Goal: Information Seeking & Learning: Check status

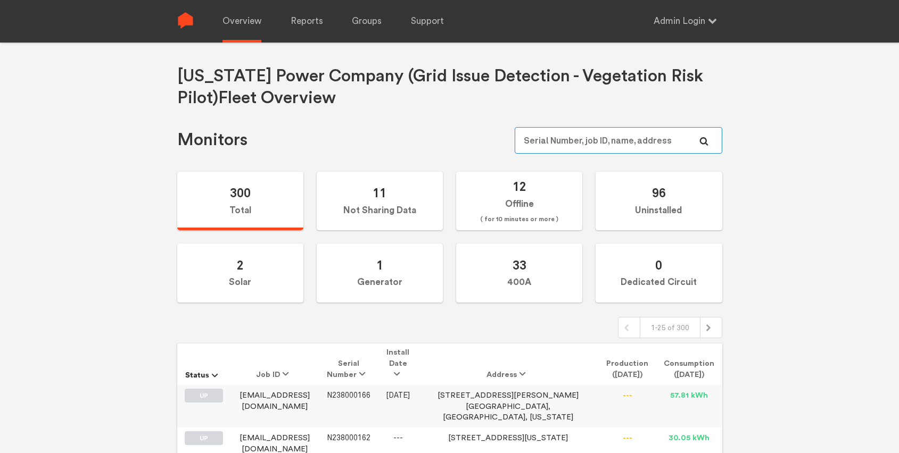
type input "[PERSON_NAME][EMAIL_ADDRESS][PERSON_NAME][DOMAIN_NAME]"
click at [756, 151] on div "Georgia Power Company (Grid Issue Detection - Vegetation Risk Pilot) Fleet Over…" at bounding box center [449, 269] width 899 height 453
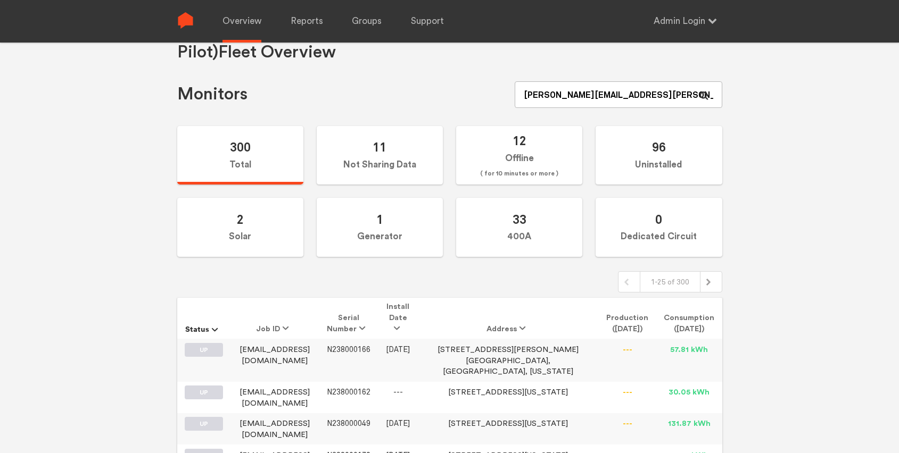
scroll to position [41, 0]
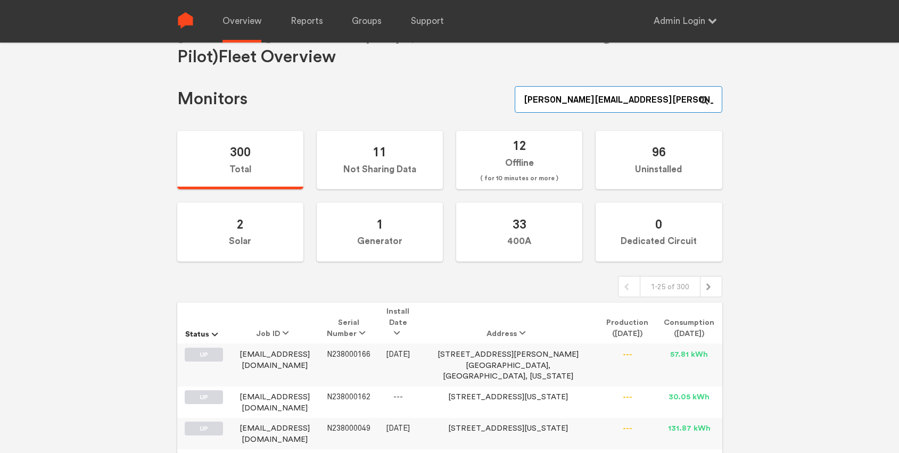
click at [679, 103] on input "[PERSON_NAME][EMAIL_ADDRESS][PERSON_NAME][DOMAIN_NAME]" at bounding box center [618, 99] width 207 height 27
click at [680, 101] on input "[PERSON_NAME][EMAIL_ADDRESS][PERSON_NAME][DOMAIN_NAME]" at bounding box center [618, 99] width 207 height 27
click at [679, 101] on input "[PERSON_NAME][EMAIL_ADDRESS][PERSON_NAME][DOMAIN_NAME]" at bounding box center [618, 99] width 207 height 27
click at [812, 95] on div "Georgia Power Company (Grid Issue Detection - Vegetation Risk Pilot) Fleet Over…" at bounding box center [449, 228] width 899 height 453
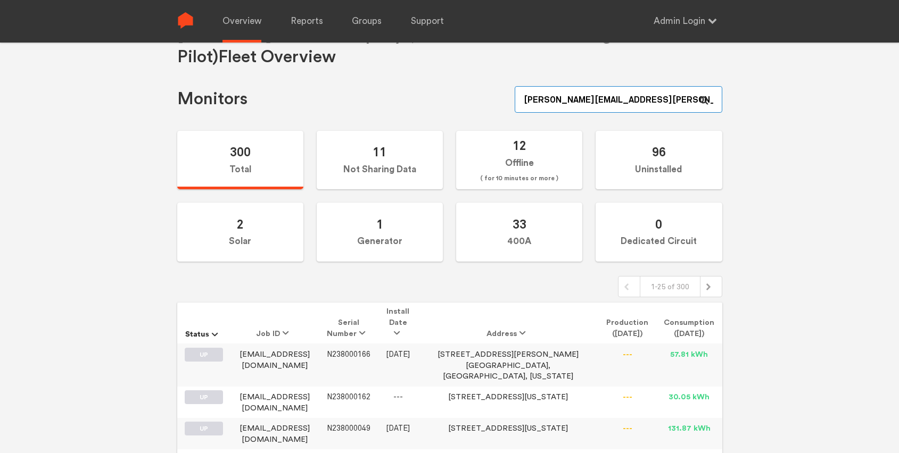
click at [604, 98] on input "[PERSON_NAME][EMAIL_ADDRESS][PERSON_NAME][DOMAIN_NAME]" at bounding box center [618, 99] width 207 height 27
click at [610, 102] on input "[PERSON_NAME][EMAIL_ADDRESS][PERSON_NAME][DOMAIN_NAME]" at bounding box center [618, 99] width 207 height 27
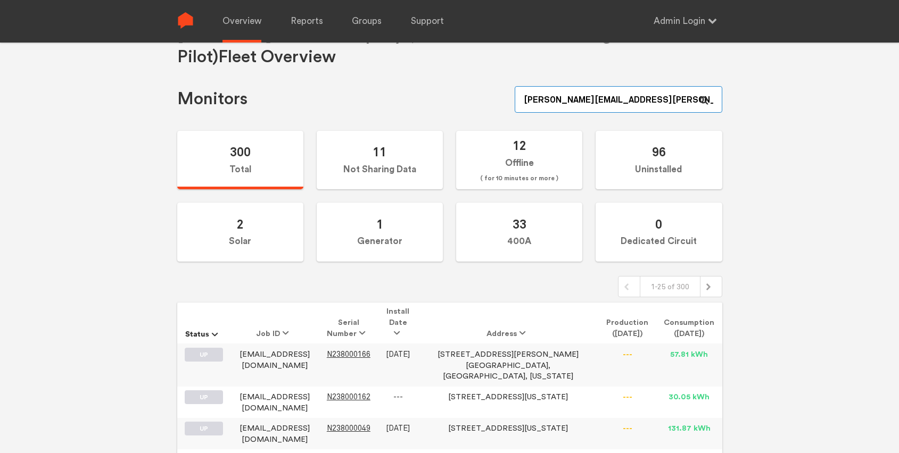
click at [610, 102] on input "[PERSON_NAME][EMAIL_ADDRESS][PERSON_NAME][DOMAIN_NAME]" at bounding box center [618, 99] width 207 height 27
type input "mjevans"
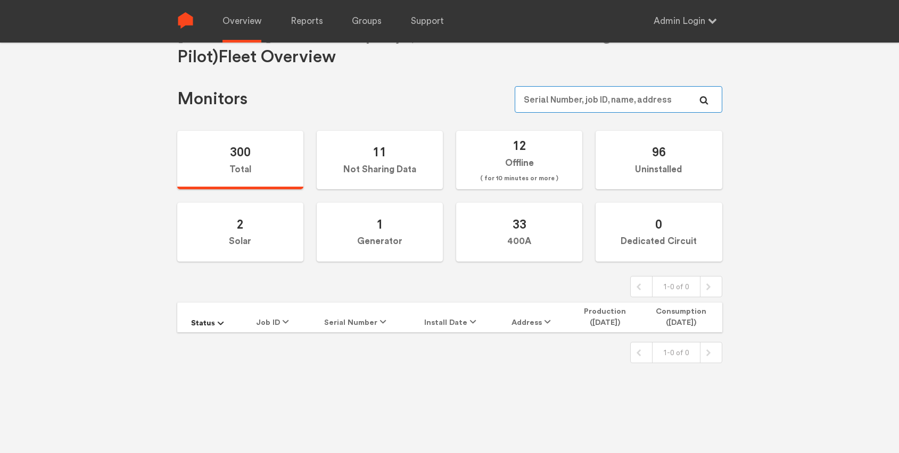
click at [610, 102] on input "text" at bounding box center [618, 99] width 207 height 27
type input "mjevans"
click at [610, 102] on input "text" at bounding box center [618, 99] width 207 height 27
click at [561, 103] on input "text" at bounding box center [618, 99] width 207 height 27
click at [541, 105] on input "text" at bounding box center [618, 99] width 207 height 27
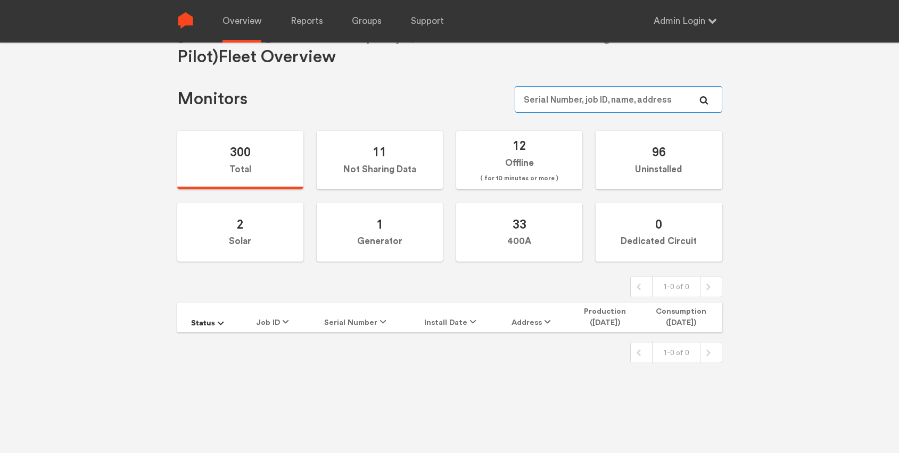
type input "c"
type input "wcraig"
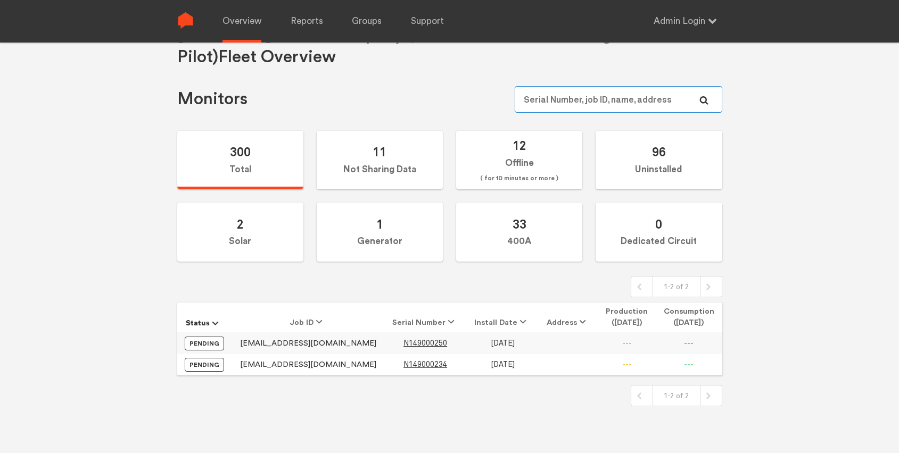
scroll to position [43, 0]
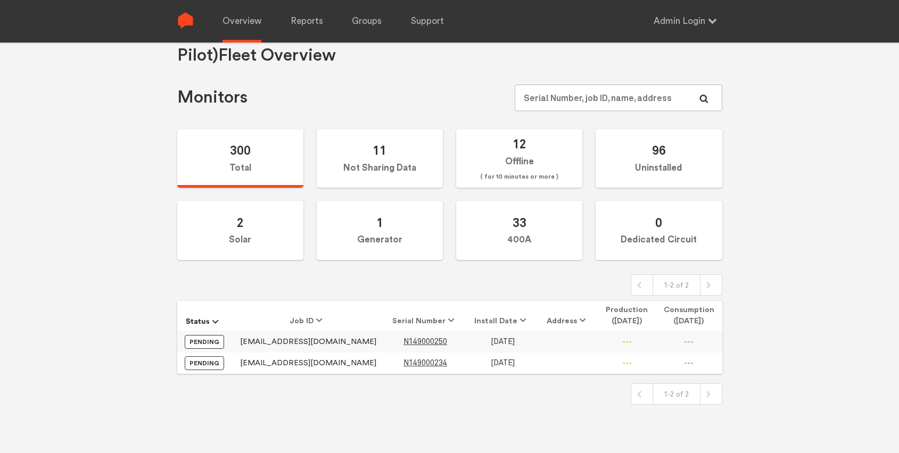
click at [466, 342] on td "[DATE]" at bounding box center [502, 341] width 72 height 21
click at [403, 342] on span "N149000250" at bounding box center [425, 341] width 44 height 9
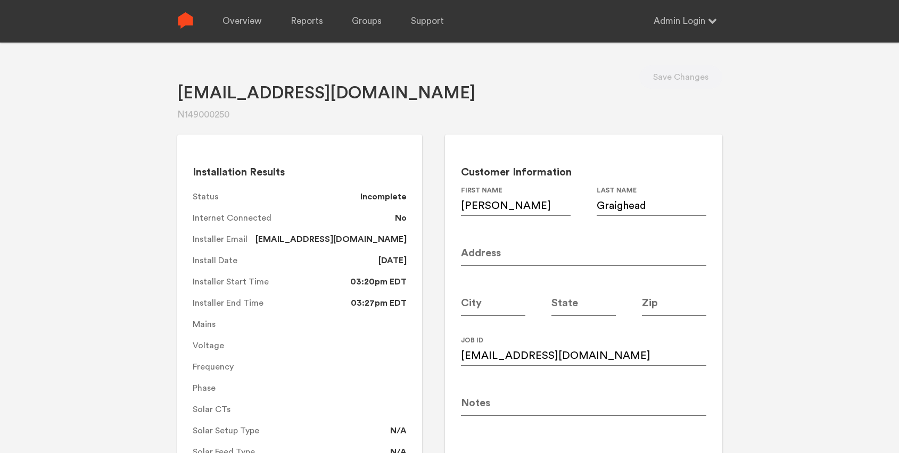
scroll to position [43, 0]
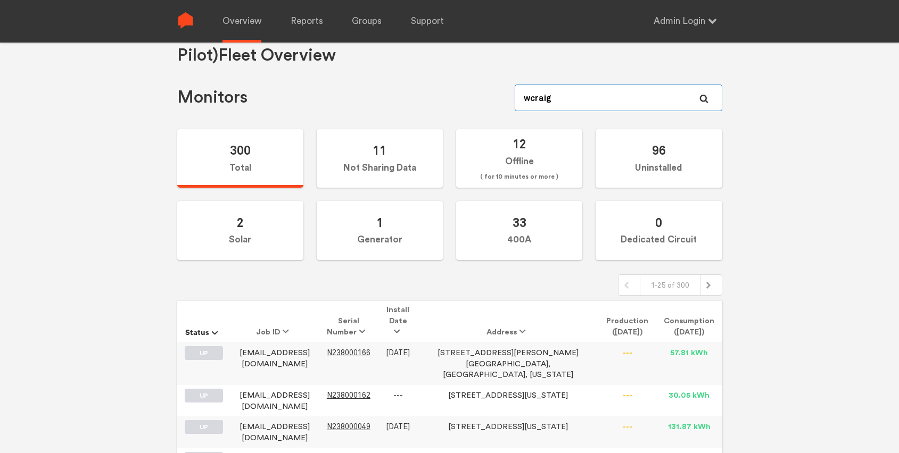
click at [573, 96] on input "wcraig" at bounding box center [618, 98] width 207 height 27
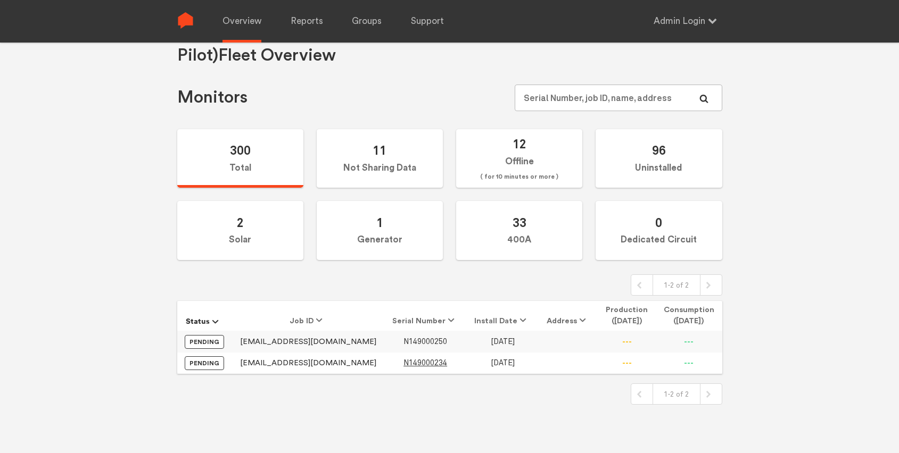
click at [403, 342] on span "N149000250" at bounding box center [425, 341] width 44 height 9
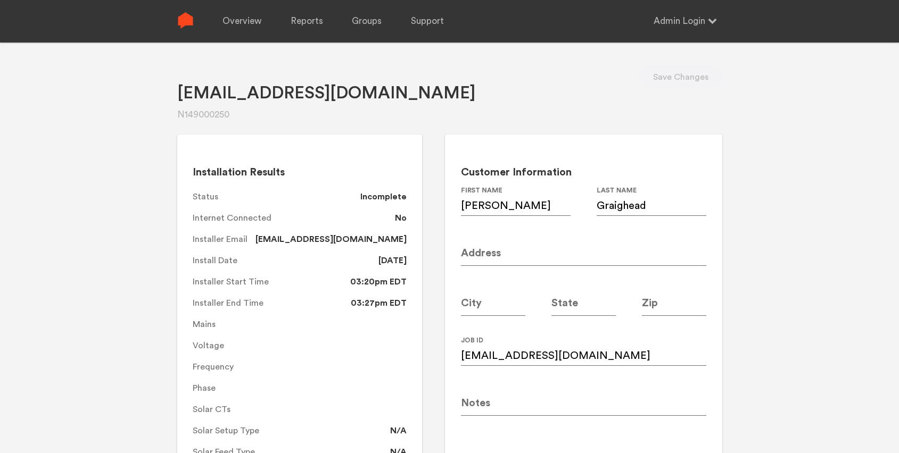
scroll to position [43, 0]
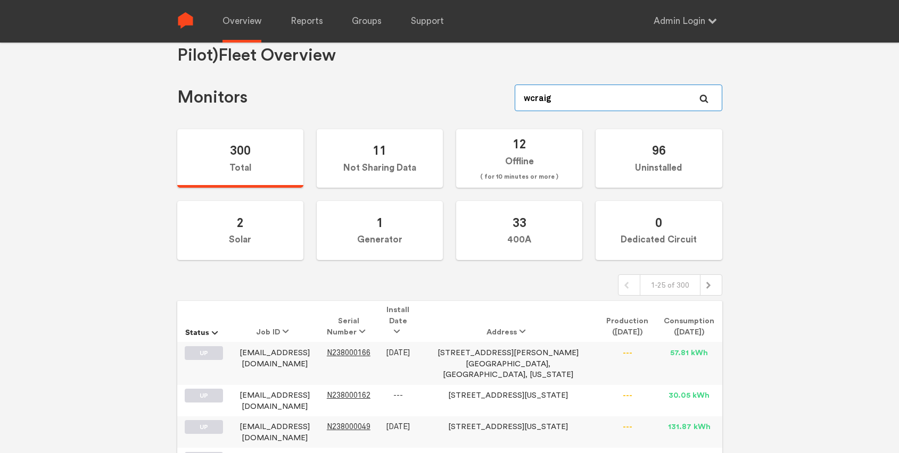
click at [630, 93] on input "wcraig" at bounding box center [618, 98] width 207 height 27
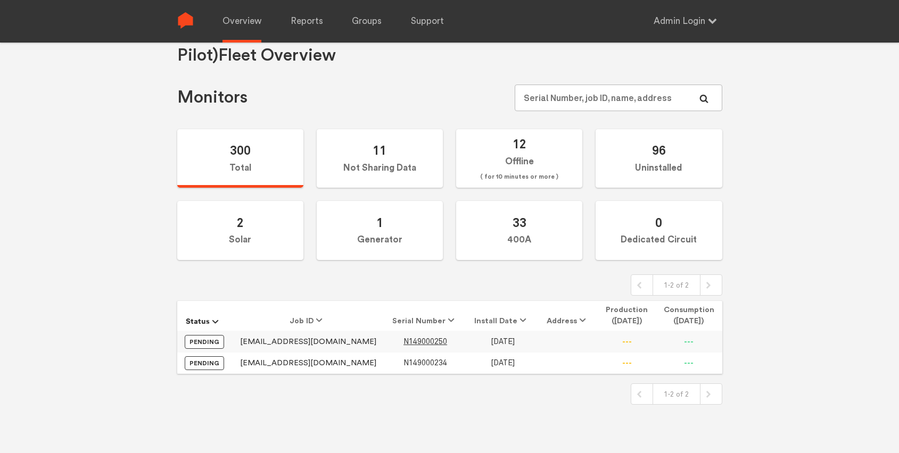
click at [403, 364] on span "N149000234" at bounding box center [425, 363] width 44 height 9
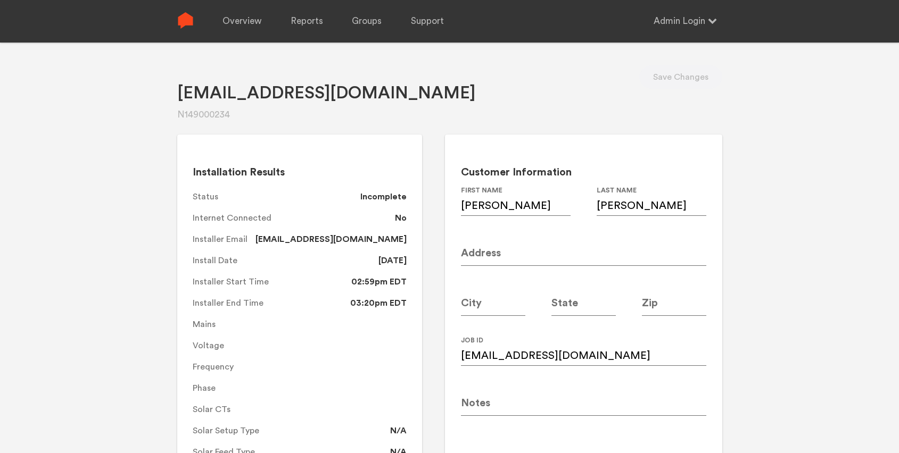
click at [432, 119] on div "[EMAIL_ADDRESS][DOMAIN_NAME] N149000234 Save Changes" at bounding box center [449, 93] width 545 height 56
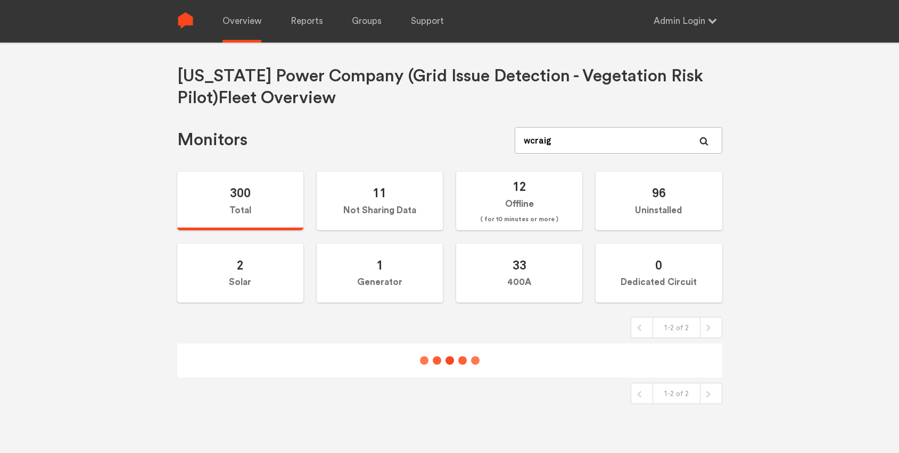
scroll to position [43, 0]
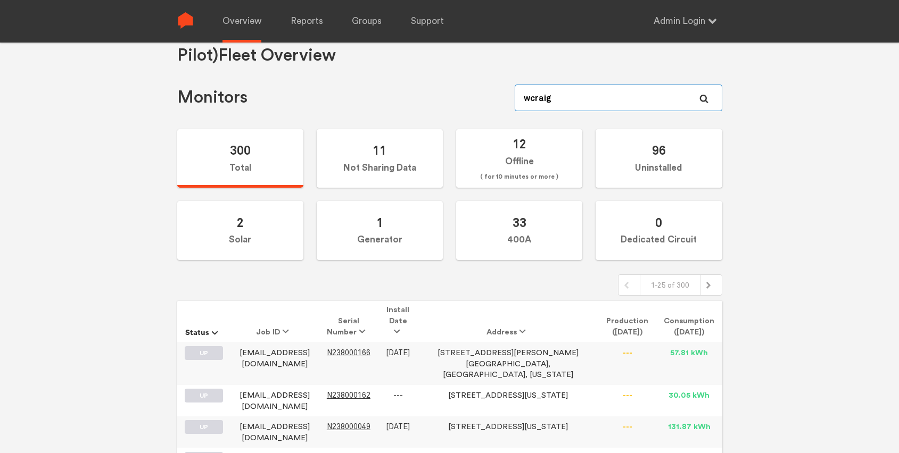
click at [629, 98] on input "wcraig" at bounding box center [618, 98] width 207 height 27
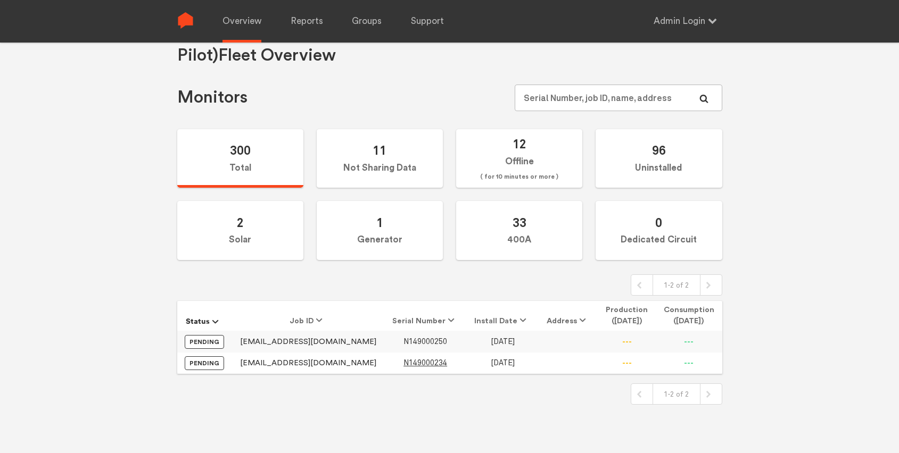
click at [403, 340] on span "N149000250" at bounding box center [425, 341] width 44 height 9
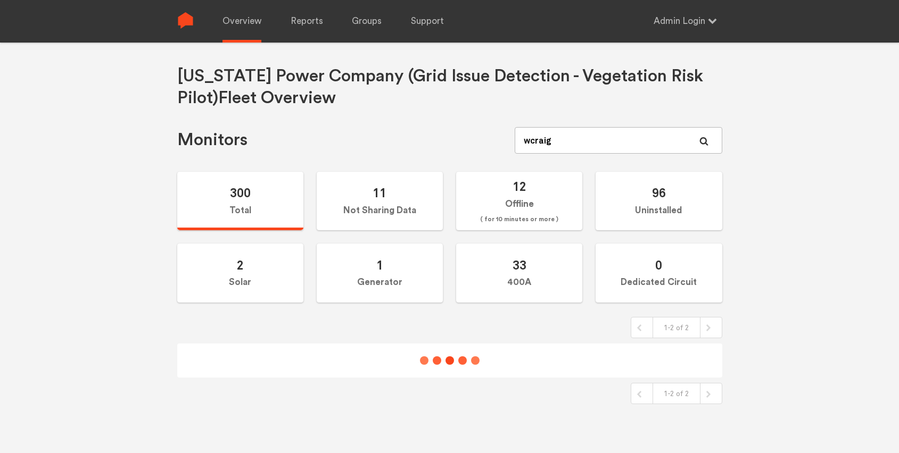
scroll to position [43, 0]
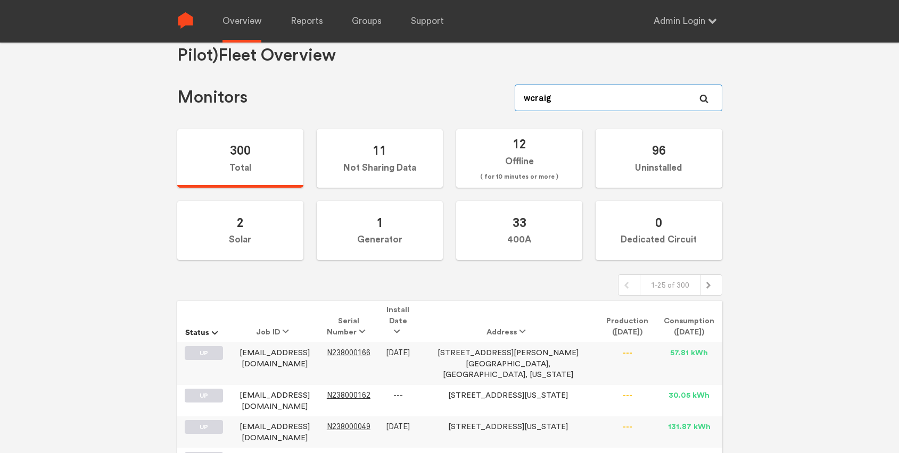
click at [589, 102] on input "wcraig" at bounding box center [618, 98] width 207 height 27
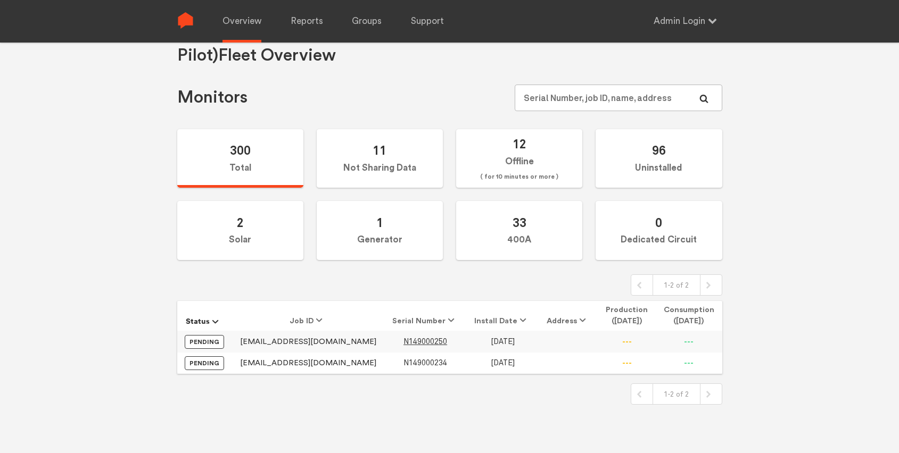
click at [403, 365] on span "N149000234" at bounding box center [425, 363] width 44 height 9
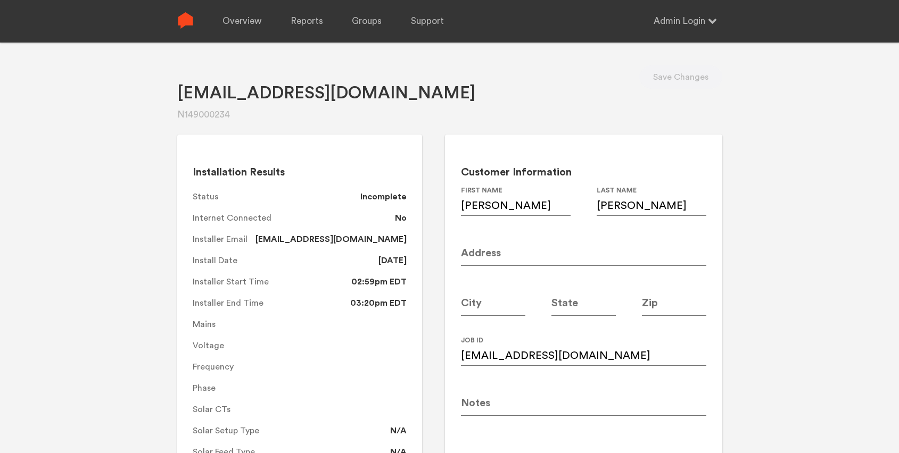
click at [434, 293] on div "Customer Information [PERSON_NAME] First Name [PERSON_NAME] Last Name Address C…" at bounding box center [572, 379] width 300 height 488
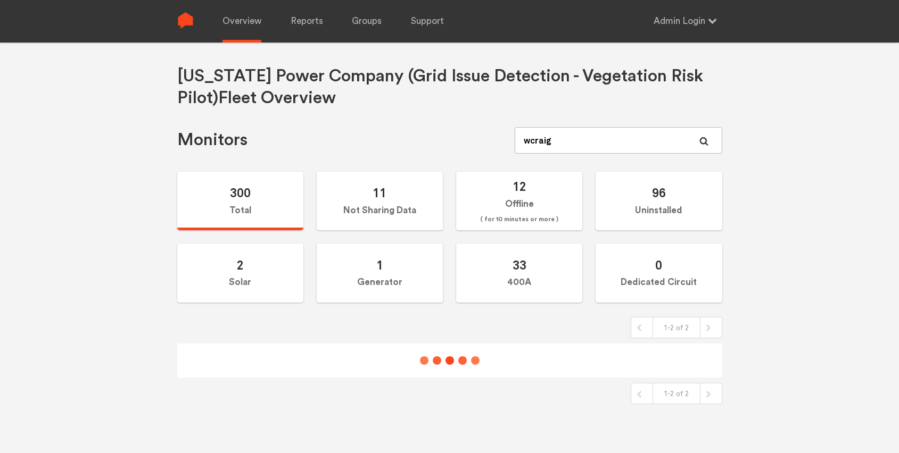
scroll to position [43, 0]
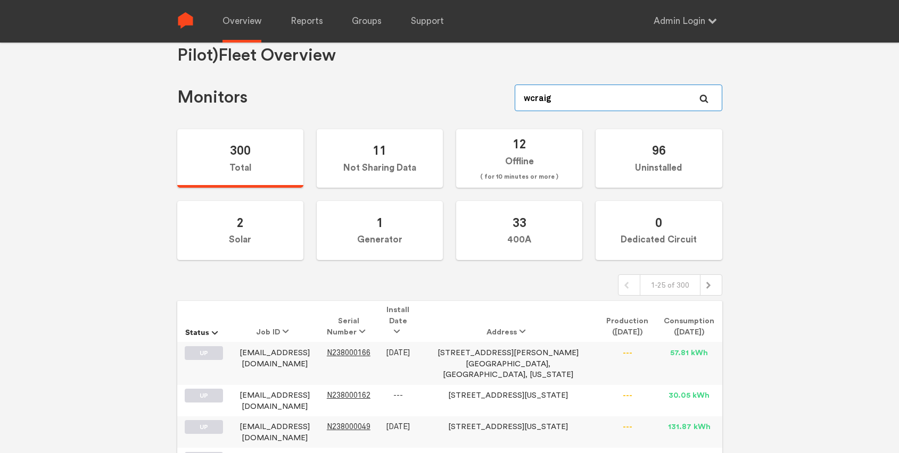
click at [574, 104] on input "wcraig" at bounding box center [618, 98] width 207 height 27
click at [816, 305] on div "[US_STATE] Power Company (Grid Issue Detection - Vegetation Risk Pilot) Fleet O…" at bounding box center [449, 226] width 899 height 453
click at [418, 323] on th "Install Date" at bounding box center [398, 321] width 40 height 41
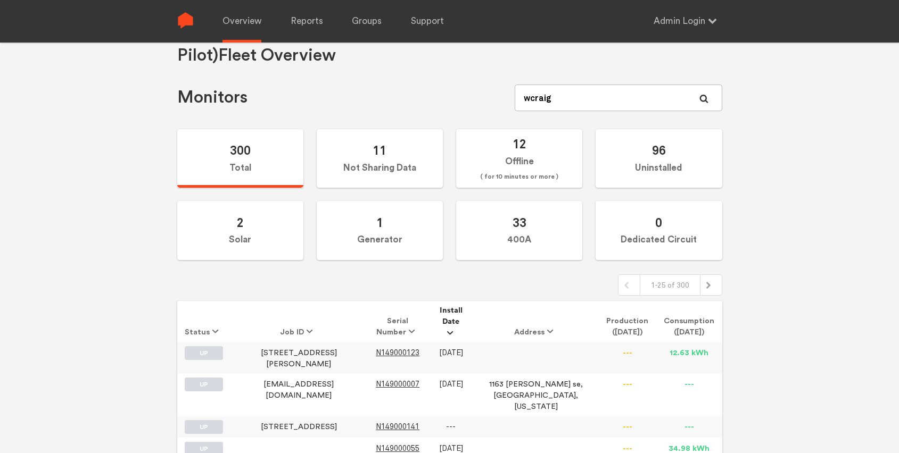
click at [458, 327] on span at bounding box center [458, 332] width 0 height 11
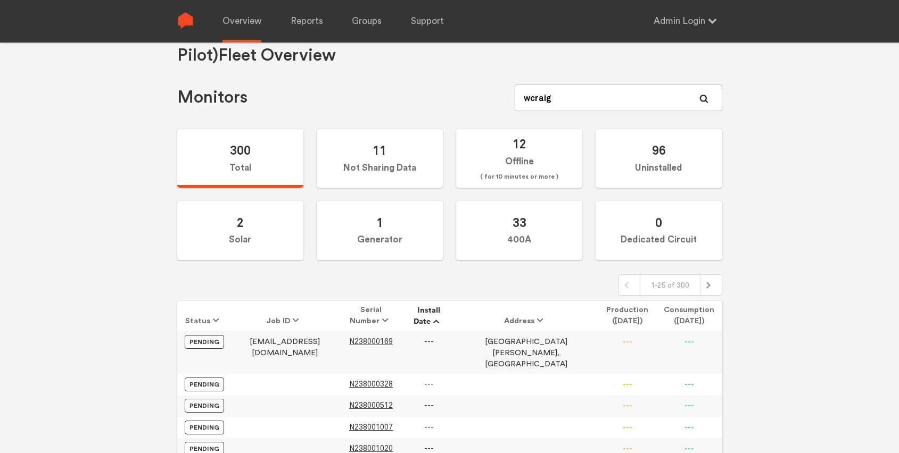
click at [444, 321] on span at bounding box center [444, 321] width 0 height 11
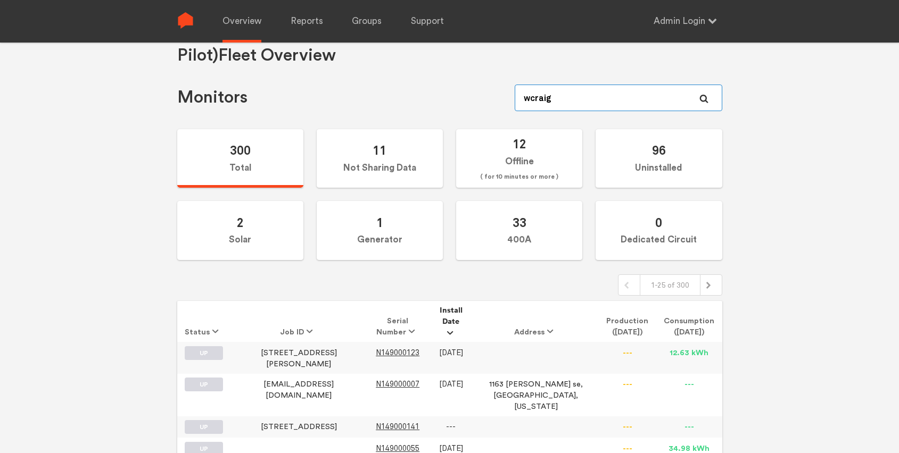
click at [567, 99] on input "wcraig" at bounding box center [618, 98] width 207 height 27
type input "[PERSON_NAME]"
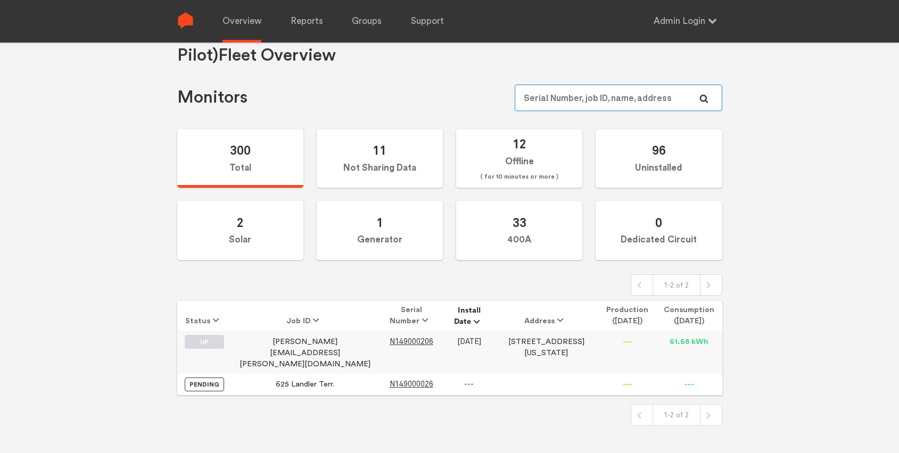
click at [577, 97] on input "text" at bounding box center [618, 98] width 207 height 27
type input "[PERSON_NAME]"
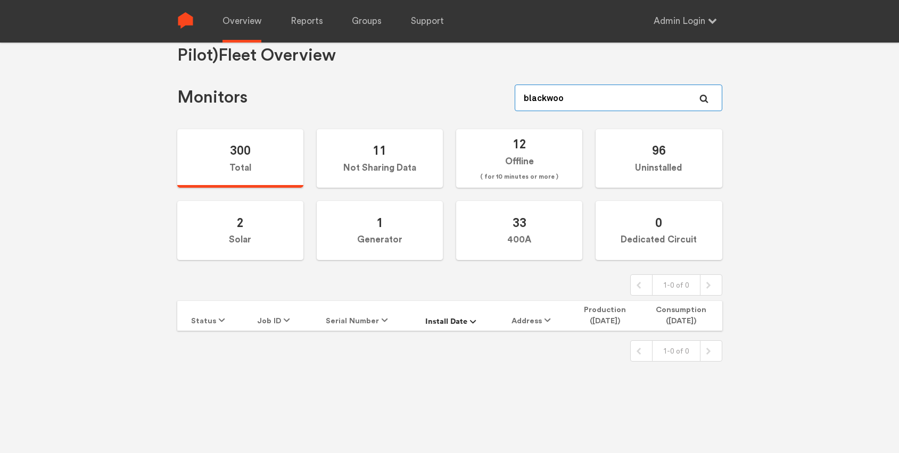
type input "[PERSON_NAME]"
click at [447, 105] on div "Monitors" at bounding box center [449, 98] width 545 height 27
click at [227, 22] on link "Overview" at bounding box center [241, 21] width 39 height 43
click at [234, 23] on link "Overview" at bounding box center [241, 21] width 39 height 43
click at [459, 89] on div "Monitors" at bounding box center [449, 98] width 545 height 27
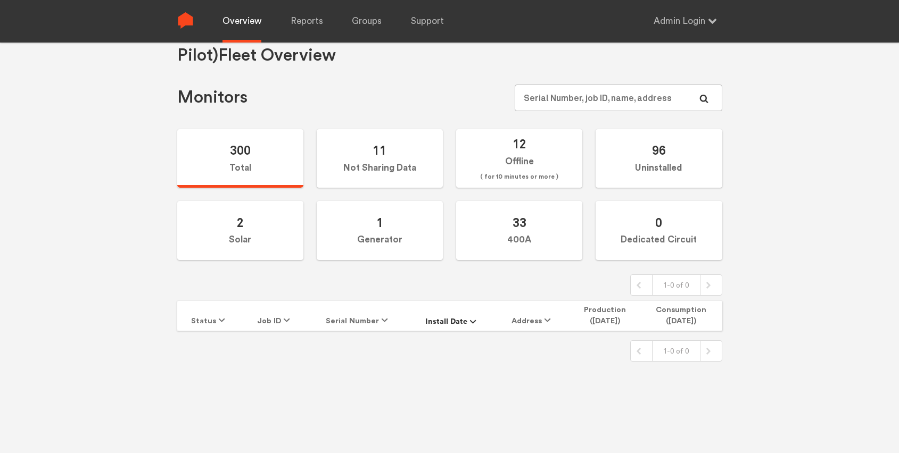
click at [244, 23] on link "Overview" at bounding box center [241, 21] width 39 height 43
click at [797, 252] on div "[US_STATE] Power Company (Grid Issue Detection - Vegetation Risk Pilot) Fleet O…" at bounding box center [449, 226] width 899 height 453
click at [190, 23] on img at bounding box center [185, 20] width 16 height 16
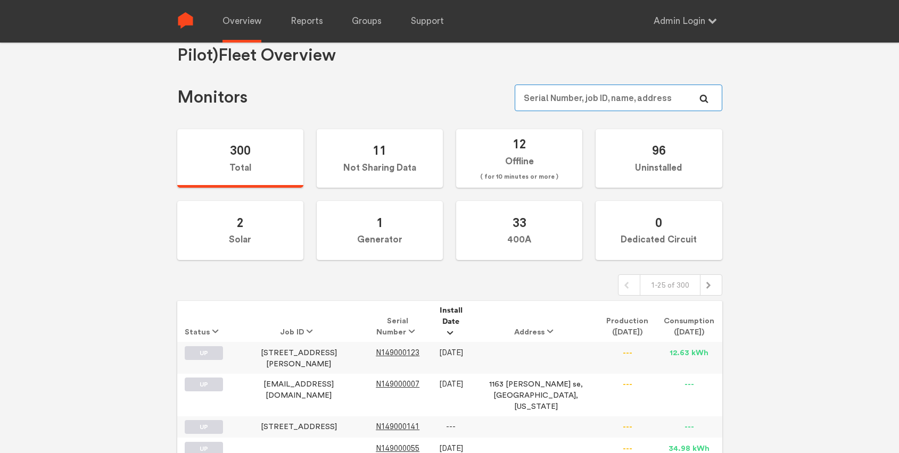
type input "[PERSON_NAME][EMAIL_ADDRESS][PERSON_NAME][DOMAIN_NAME]"
click at [669, 97] on input "[PERSON_NAME][EMAIL_ADDRESS][PERSON_NAME][DOMAIN_NAME]" at bounding box center [618, 98] width 207 height 27
click at [803, 100] on div "Georgia Power Company (Grid Issue Detection - Vegetation Risk Pilot) Fleet Over…" at bounding box center [449, 226] width 899 height 453
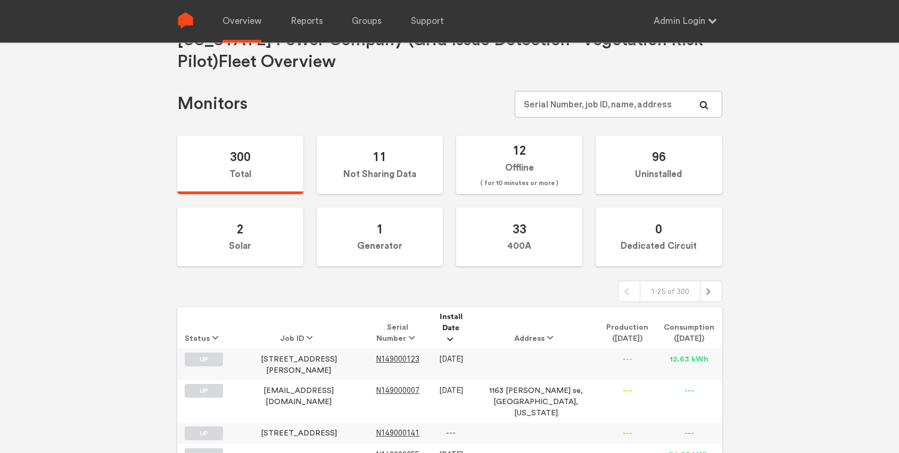
scroll to position [35, 0]
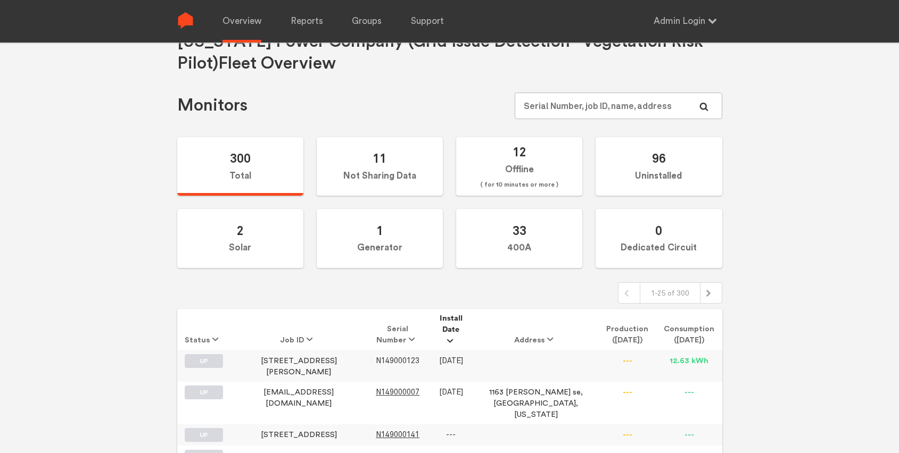
click at [395, 357] on span "N149000123" at bounding box center [398, 361] width 44 height 9
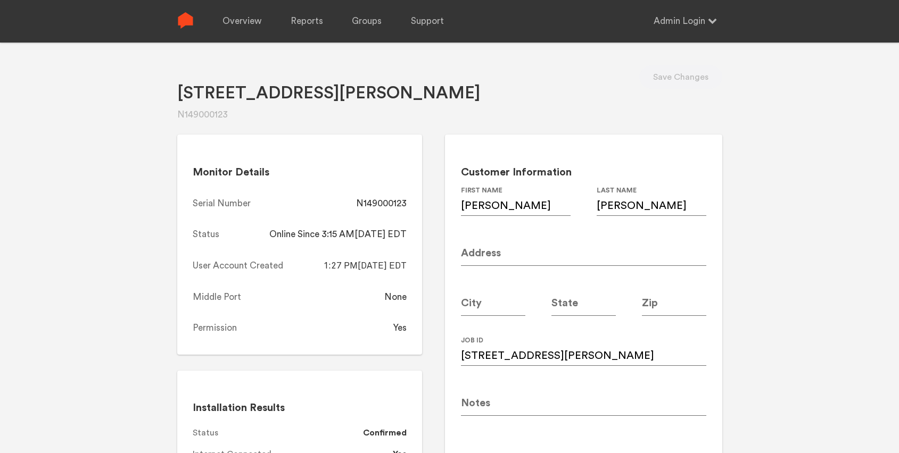
scroll to position [35, 0]
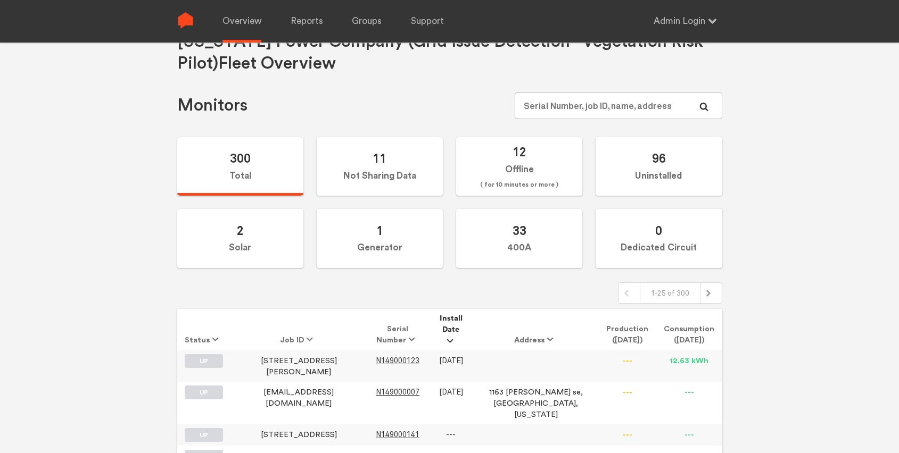
click at [774, 265] on div "Georgia Power Company (Grid Issue Detection - Vegetation Risk Pilot) Fleet Over…" at bounding box center [449, 234] width 899 height 453
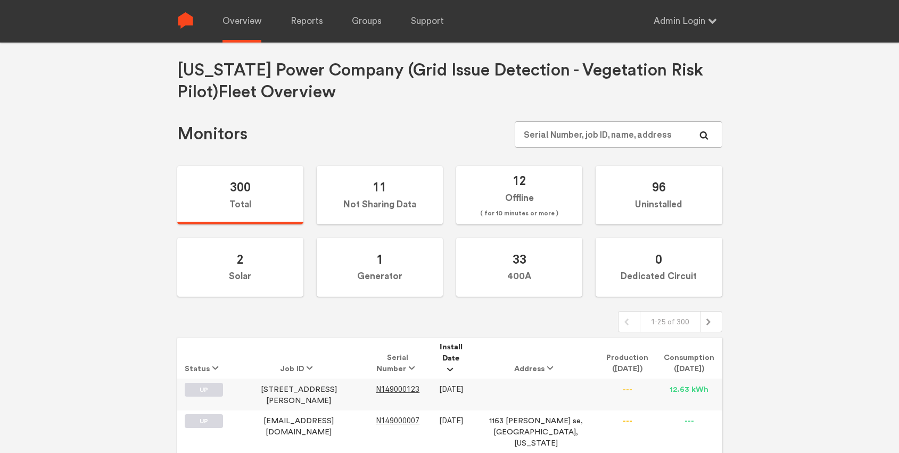
scroll to position [0, 0]
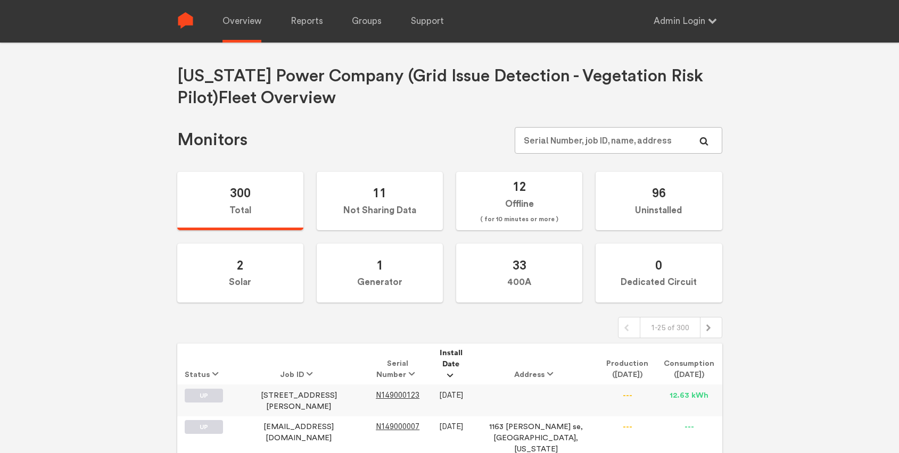
click at [753, 232] on div "Georgia Power Company (Grid Issue Detection - Vegetation Risk Pilot) Fleet Over…" at bounding box center [449, 269] width 899 height 453
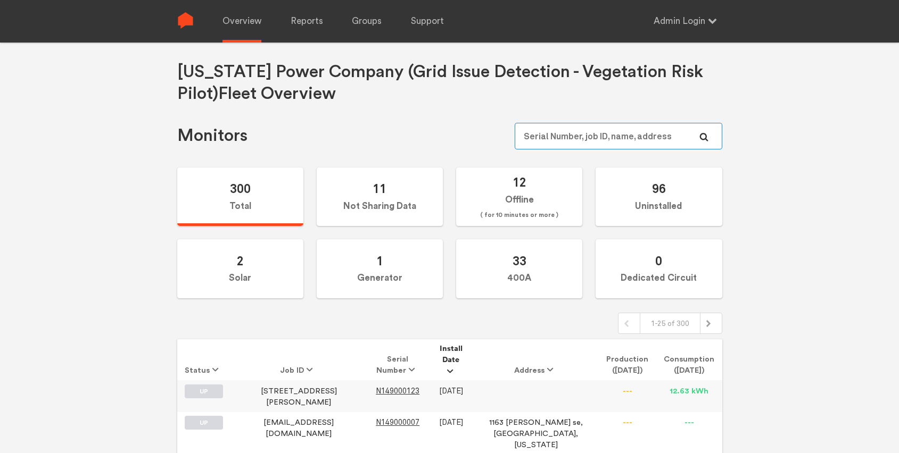
click at [573, 131] on input "text" at bounding box center [618, 136] width 207 height 27
type input "bruce"
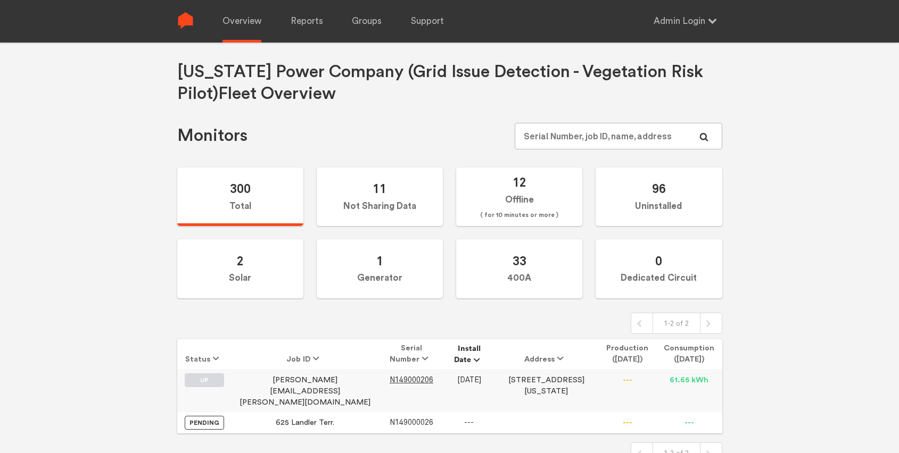
click at [390, 418] on span "N149000026" at bounding box center [412, 422] width 44 height 9
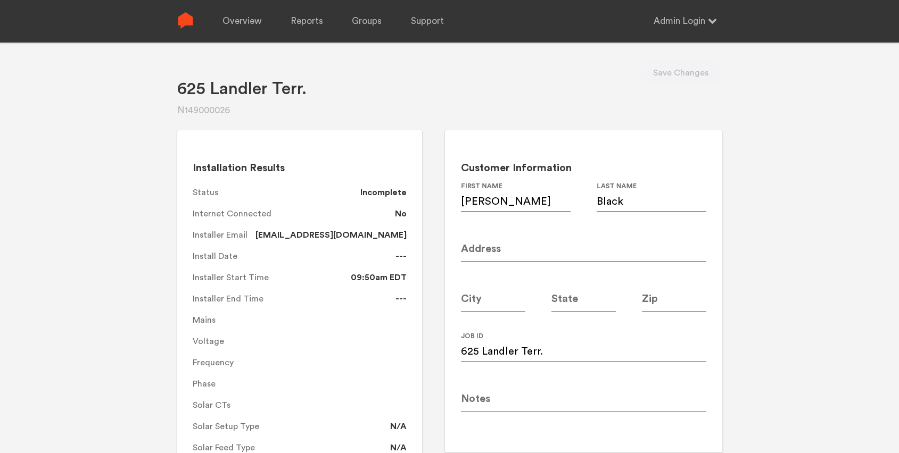
click at [762, 272] on div "625 Landler Terr. N149000026 Save Changes Installation Results Status Incomplet…" at bounding box center [449, 264] width 899 height 453
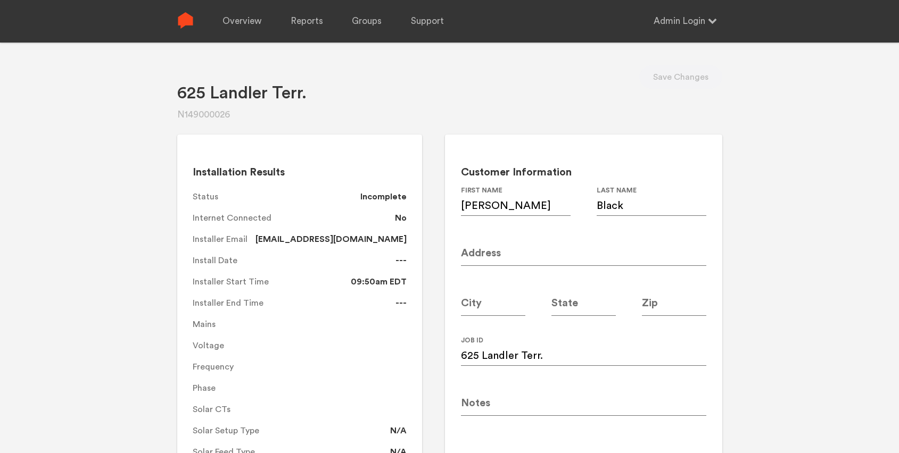
click at [441, 199] on div "Customer Information Bruce First Name Black Last Name Address City State Zip 62…" at bounding box center [572, 379] width 300 height 488
click at [738, 195] on div "625 Landler Terr. N149000026 Save Changes Installation Results Status Incomplet…" at bounding box center [449, 269] width 899 height 453
click at [737, 219] on div "625 Landler Terr. N149000026 Save Changes Installation Results Status Incomplet…" at bounding box center [449, 269] width 899 height 453
click at [430, 211] on div "Customer Information Bruce First Name Black Last Name Address City State Zip 62…" at bounding box center [572, 379] width 300 height 488
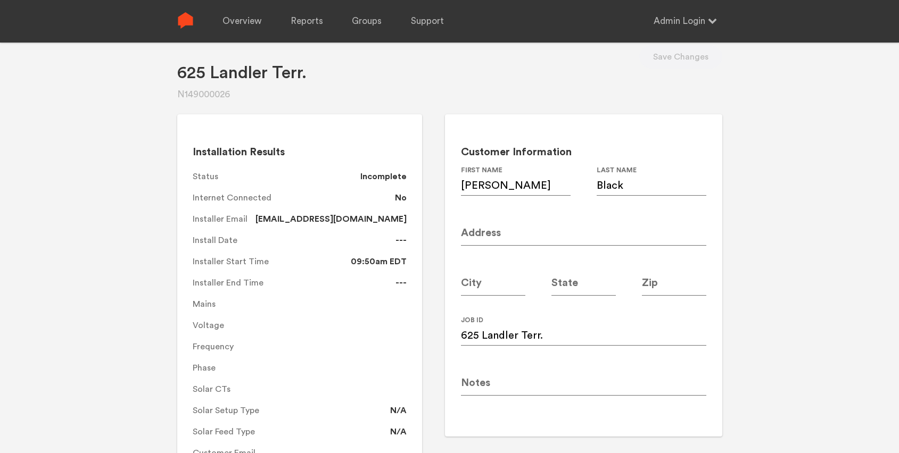
scroll to position [22, 0]
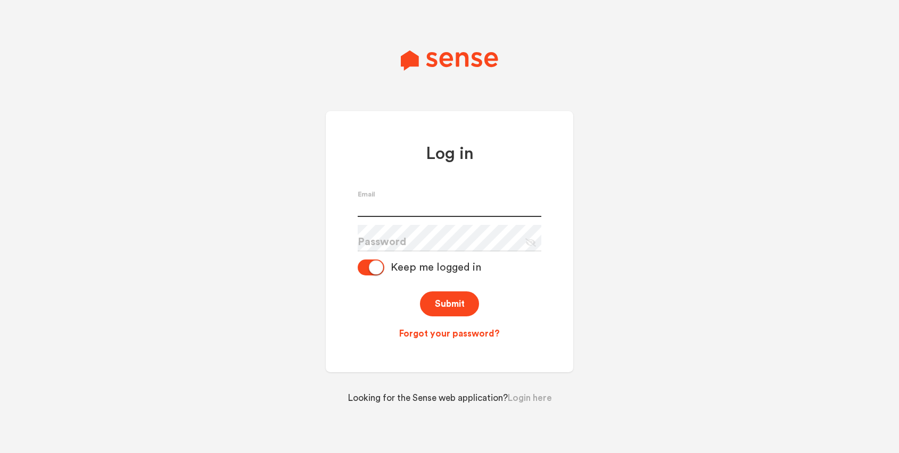
type input "[PERSON_NAME][EMAIL_ADDRESS][PERSON_NAME][DOMAIN_NAME]"
